Goal: Task Accomplishment & Management: Manage account settings

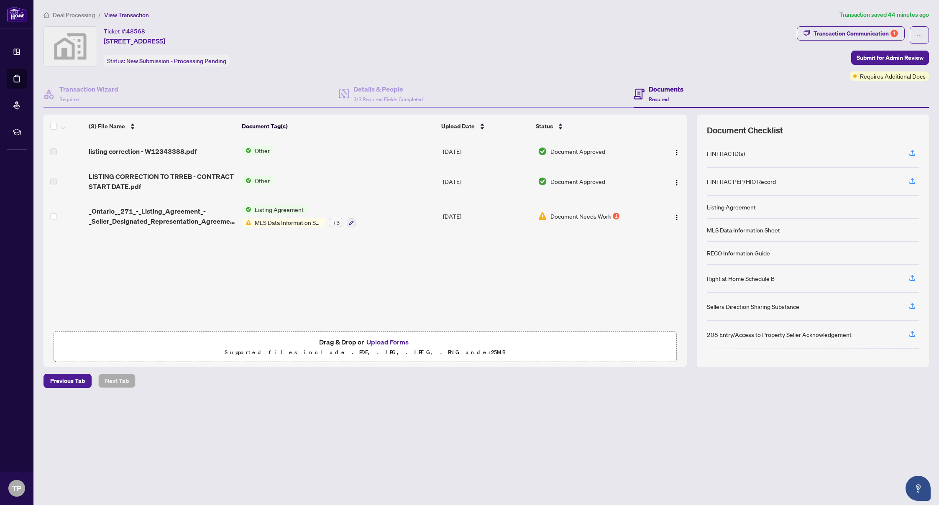
click at [620, 222] on td "Document Needs Work 1" at bounding box center [594, 216] width 119 height 36
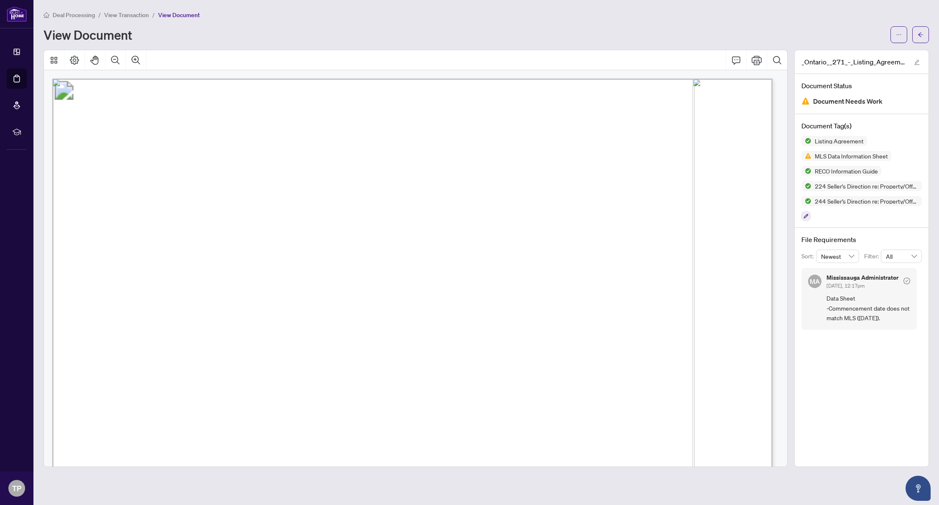
click at [847, 100] on span "Document Needs Work" at bounding box center [847, 101] width 69 height 11
click at [842, 157] on span "MLS Data Information Sheet" at bounding box center [852, 156] width 80 height 6
click at [894, 36] on button "button" at bounding box center [899, 34] width 17 height 17
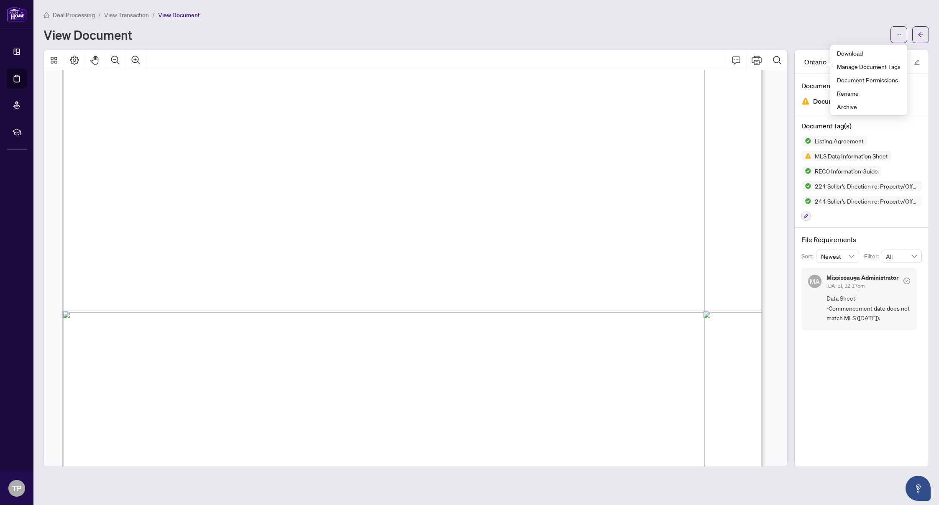
click at [841, 23] on div "Deal Processing / View Transaction / View Document View Document" at bounding box center [487, 26] width 886 height 33
drag, startPoint x: 840, startPoint y: 309, endPoint x: 900, endPoint y: 317, distance: 60.4
click at [900, 317] on span "Data Sheet -Commencement date does not match MLS ([DATE])." at bounding box center [869, 308] width 84 height 29
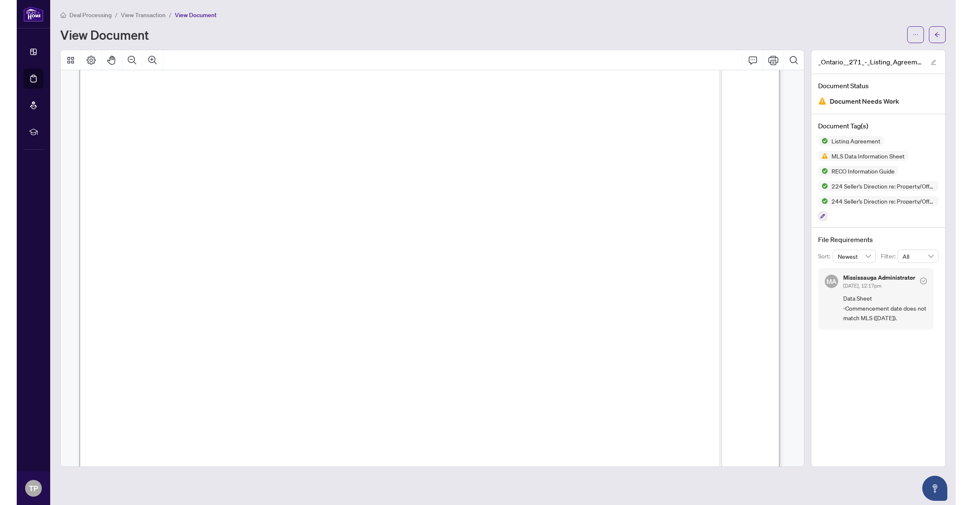
scroll to position [5208, 0]
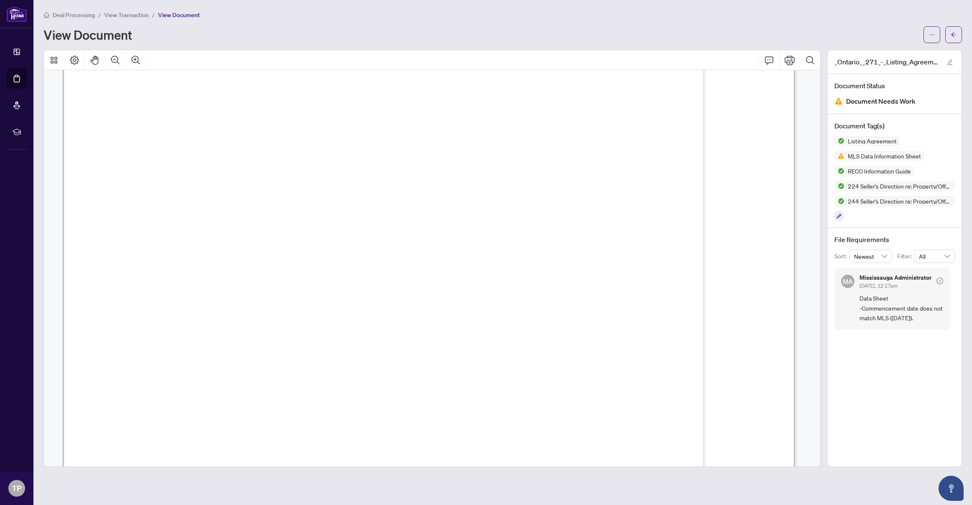
click at [620, 191] on span "None" at bounding box center [608, 191] width 22 height 12
